Goal: Task Accomplishment & Management: Use online tool/utility

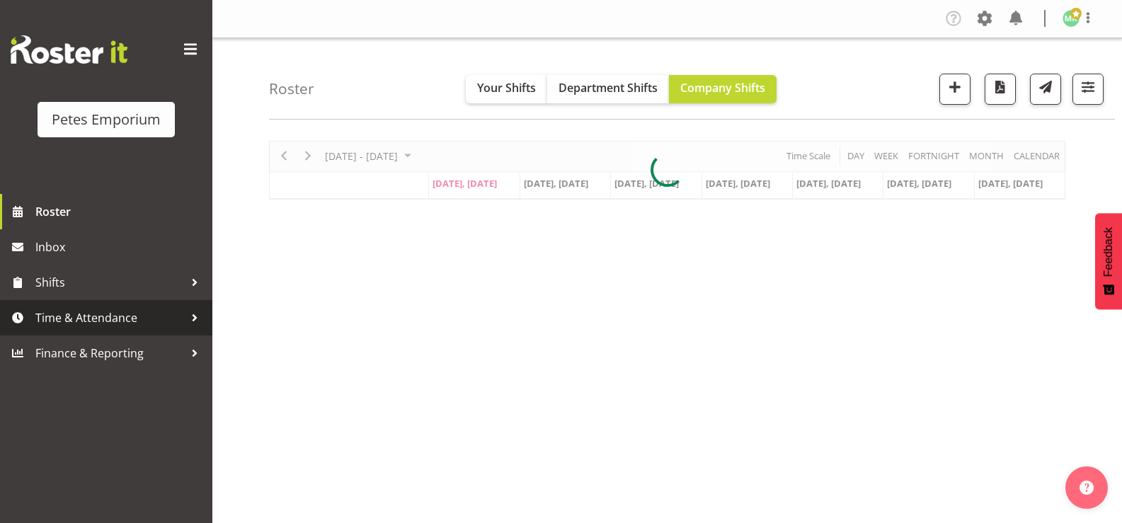
click at [113, 321] on span "Time & Attendance" at bounding box center [109, 317] width 149 height 21
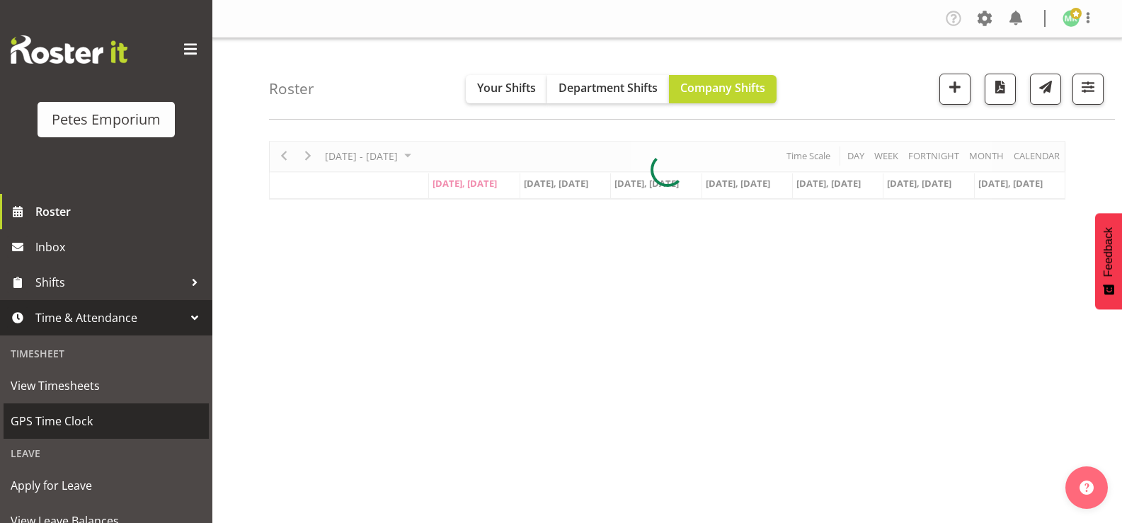
click at [93, 428] on span "GPS Time Clock" at bounding box center [106, 421] width 191 height 21
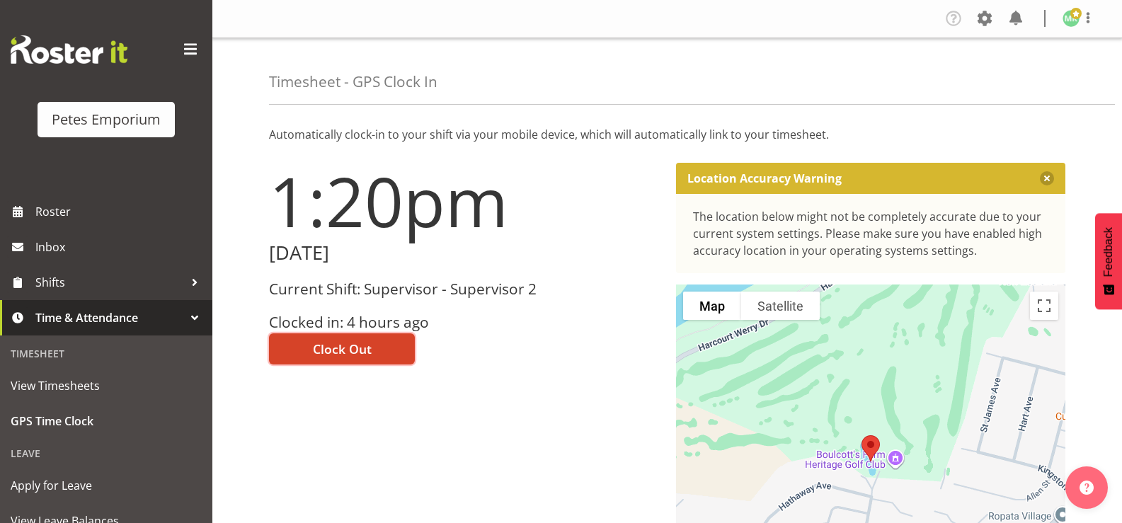
click at [386, 345] on button "Clock Out" at bounding box center [342, 348] width 146 height 31
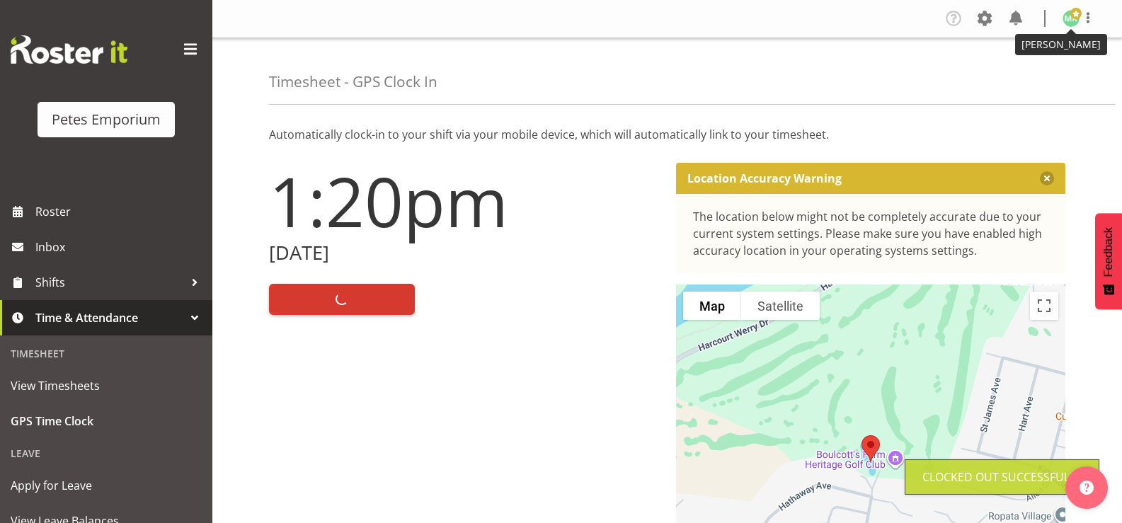
click at [1075, 18] on span at bounding box center [1075, 13] width 11 height 11
click at [1009, 75] on link "Log Out" at bounding box center [1029, 74] width 136 height 25
